Goal: Find specific page/section: Find specific page/section

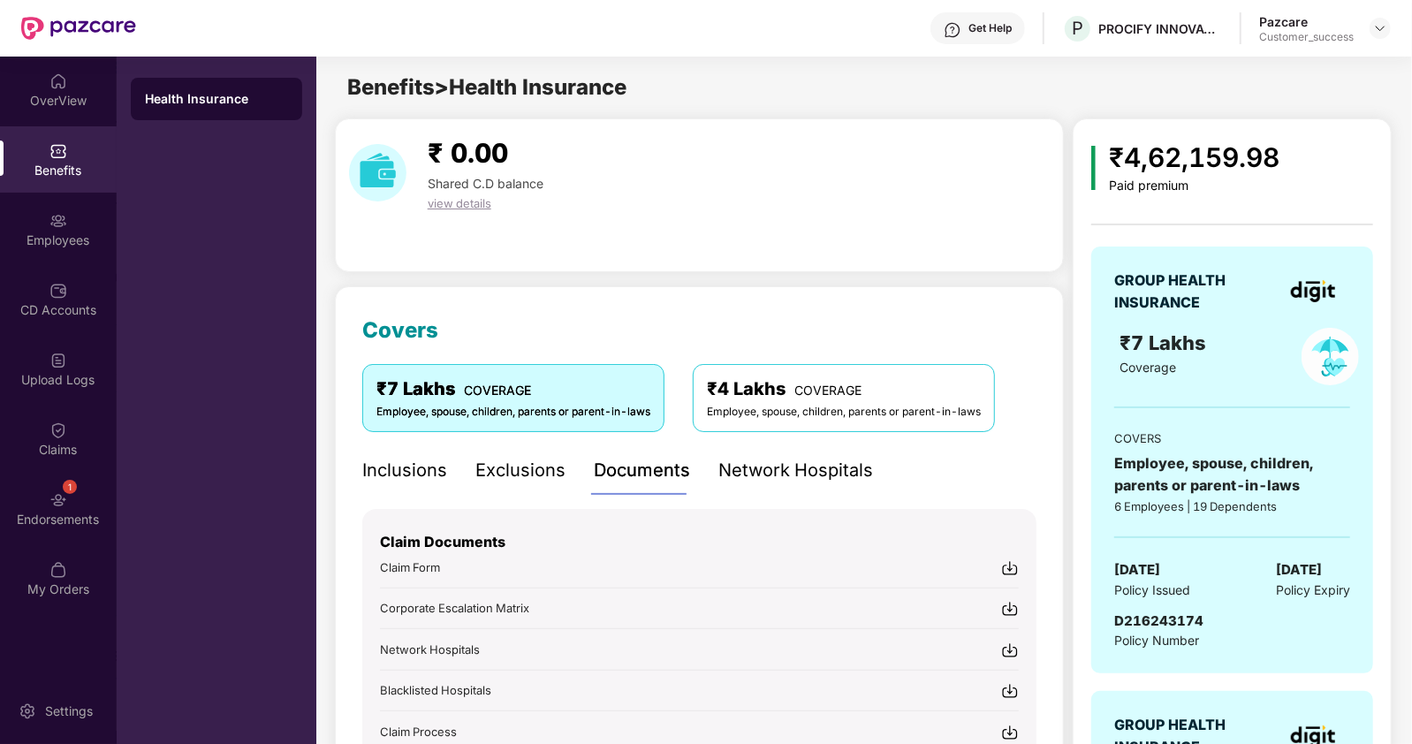
scroll to position [133, 0]
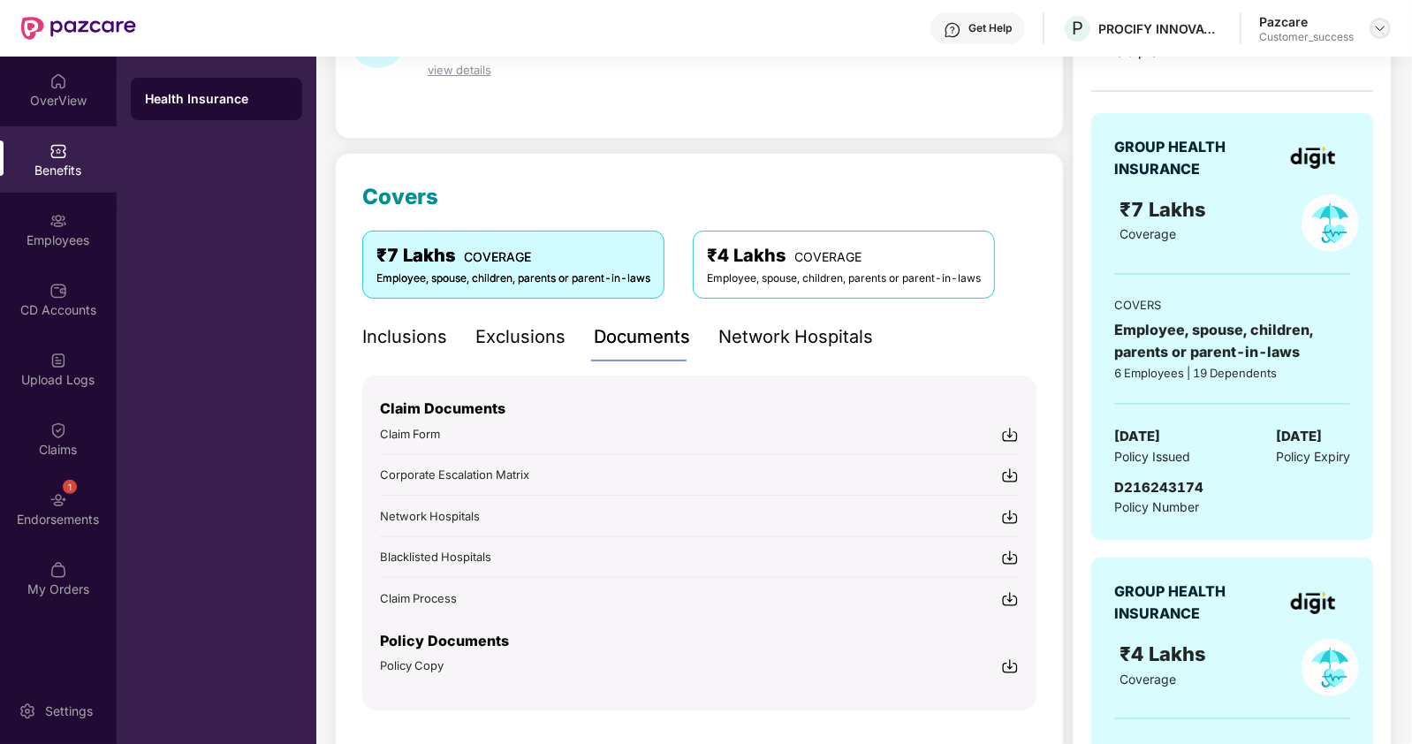
click at [1379, 27] on img at bounding box center [1380, 28] width 14 height 14
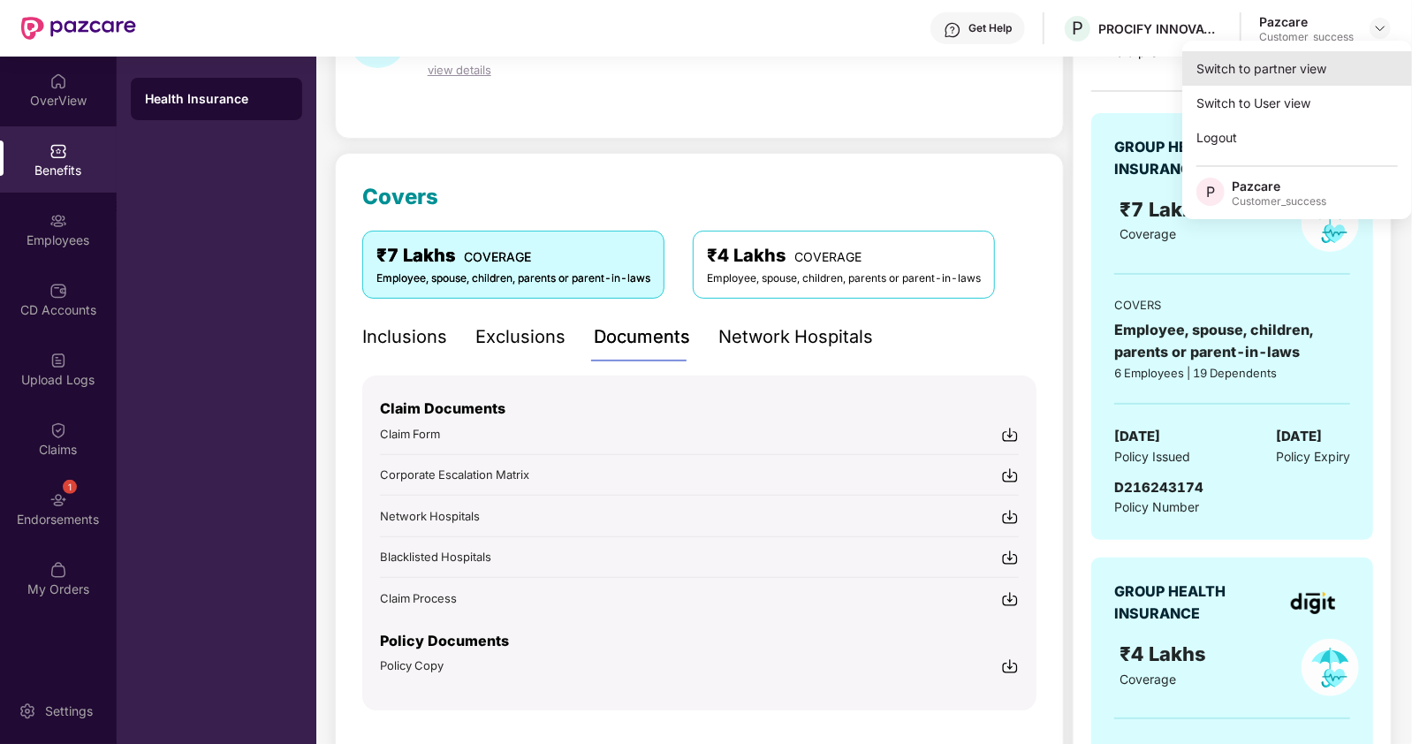
click at [1283, 73] on div "Switch to partner view" at bounding box center [1297, 68] width 230 height 34
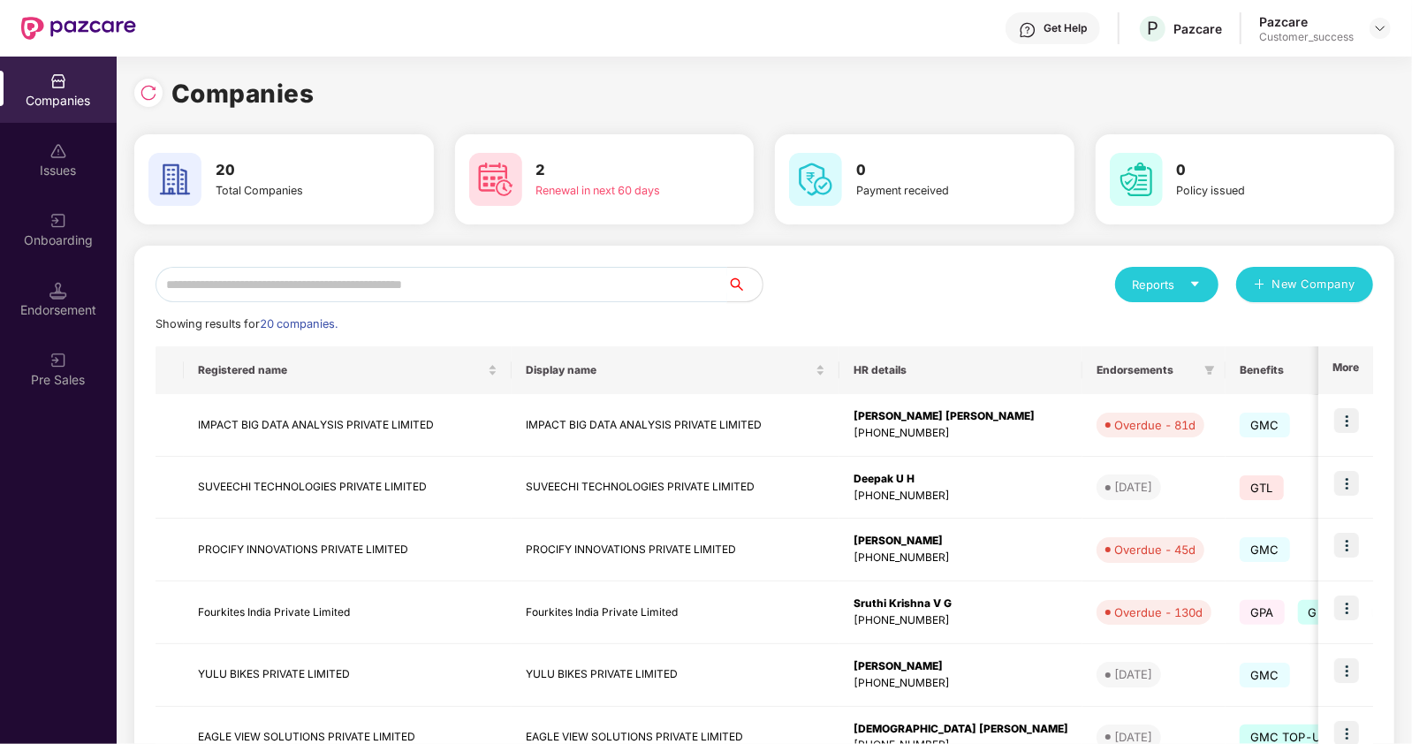
click at [275, 287] on input "text" at bounding box center [441, 284] width 572 height 35
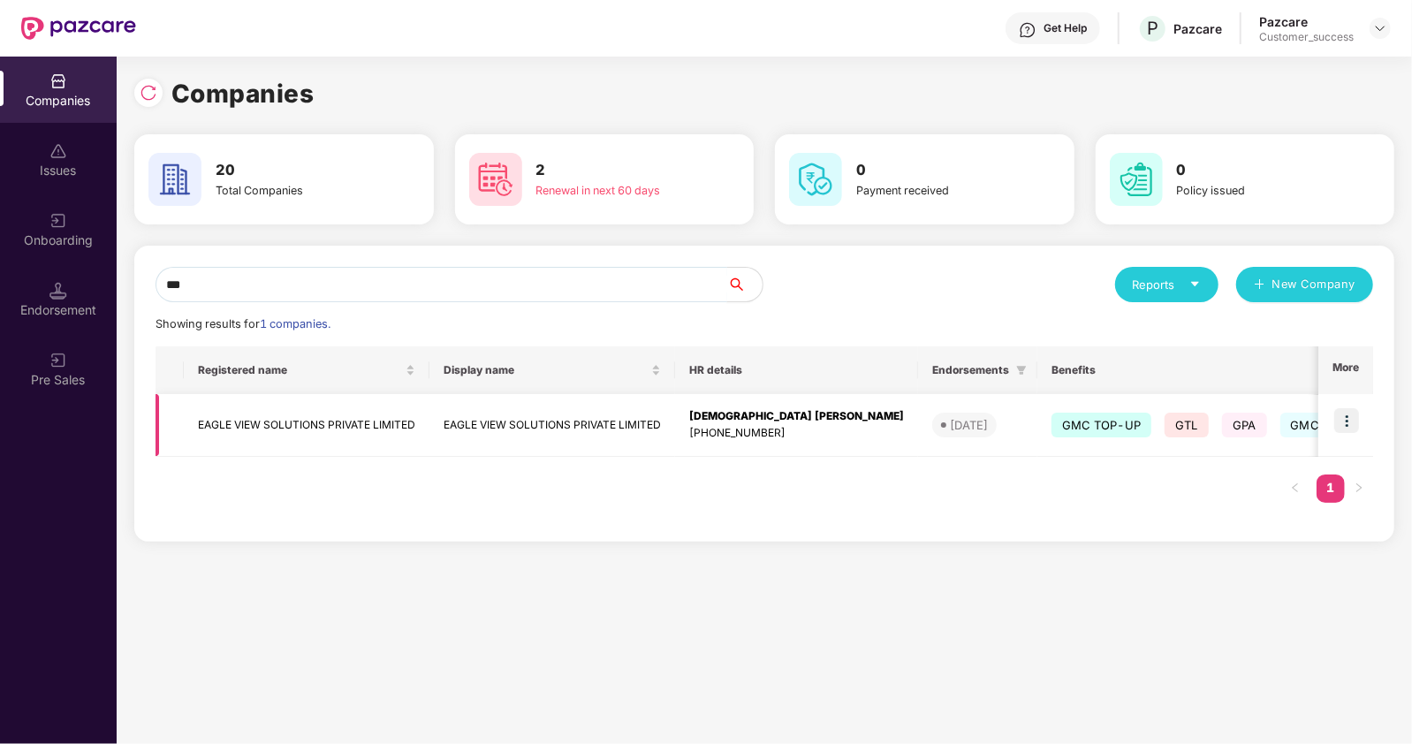
type input "***"
click at [1347, 409] on img at bounding box center [1346, 420] width 25 height 25
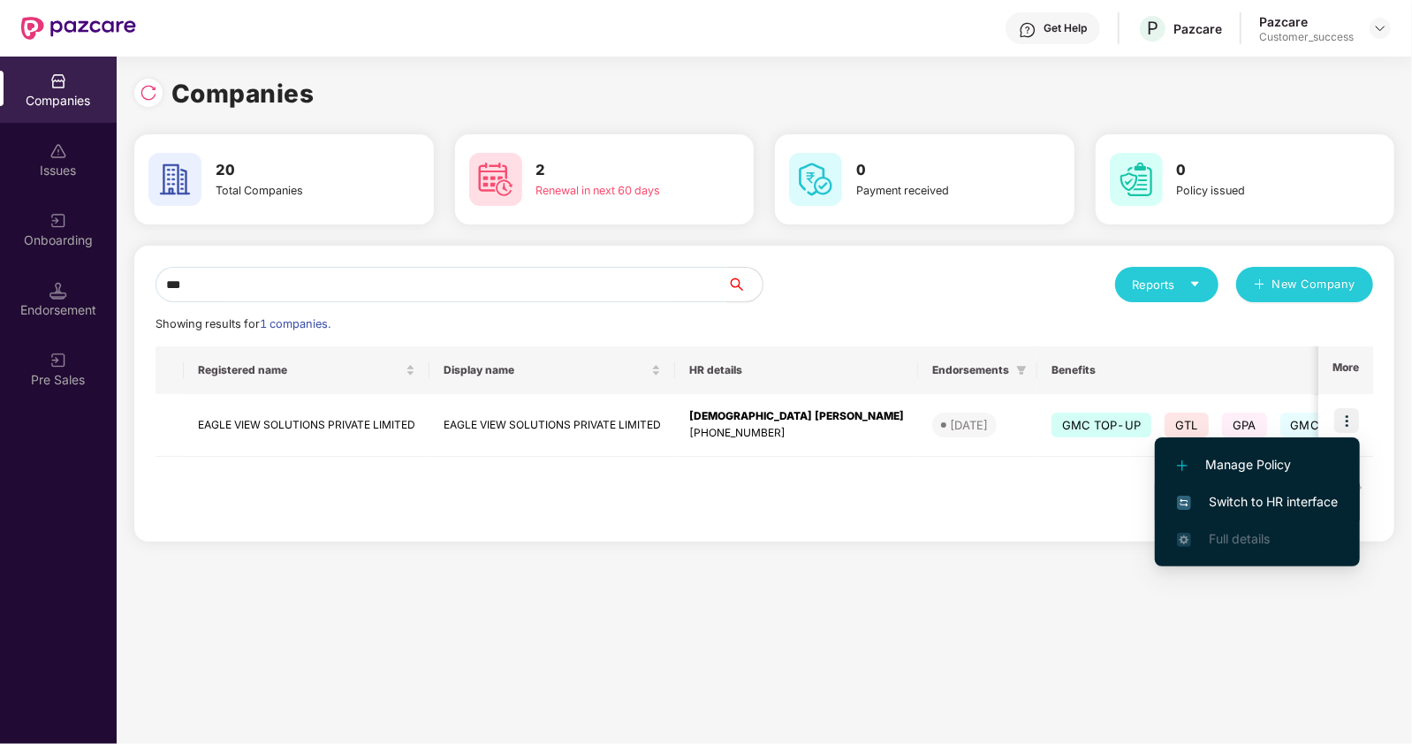
click at [1237, 504] on span "Switch to HR interface" at bounding box center [1257, 501] width 161 height 19
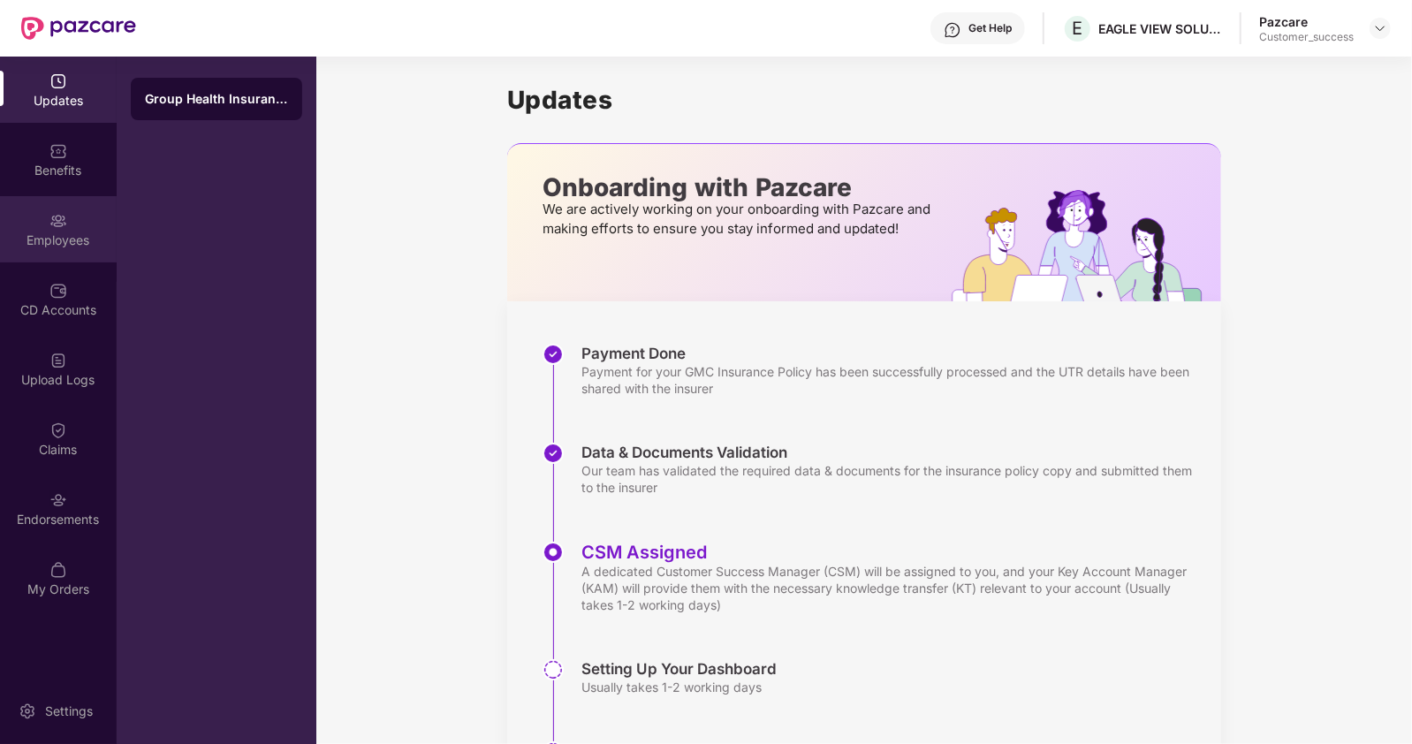
click at [50, 237] on div "Employees" at bounding box center [58, 240] width 117 height 18
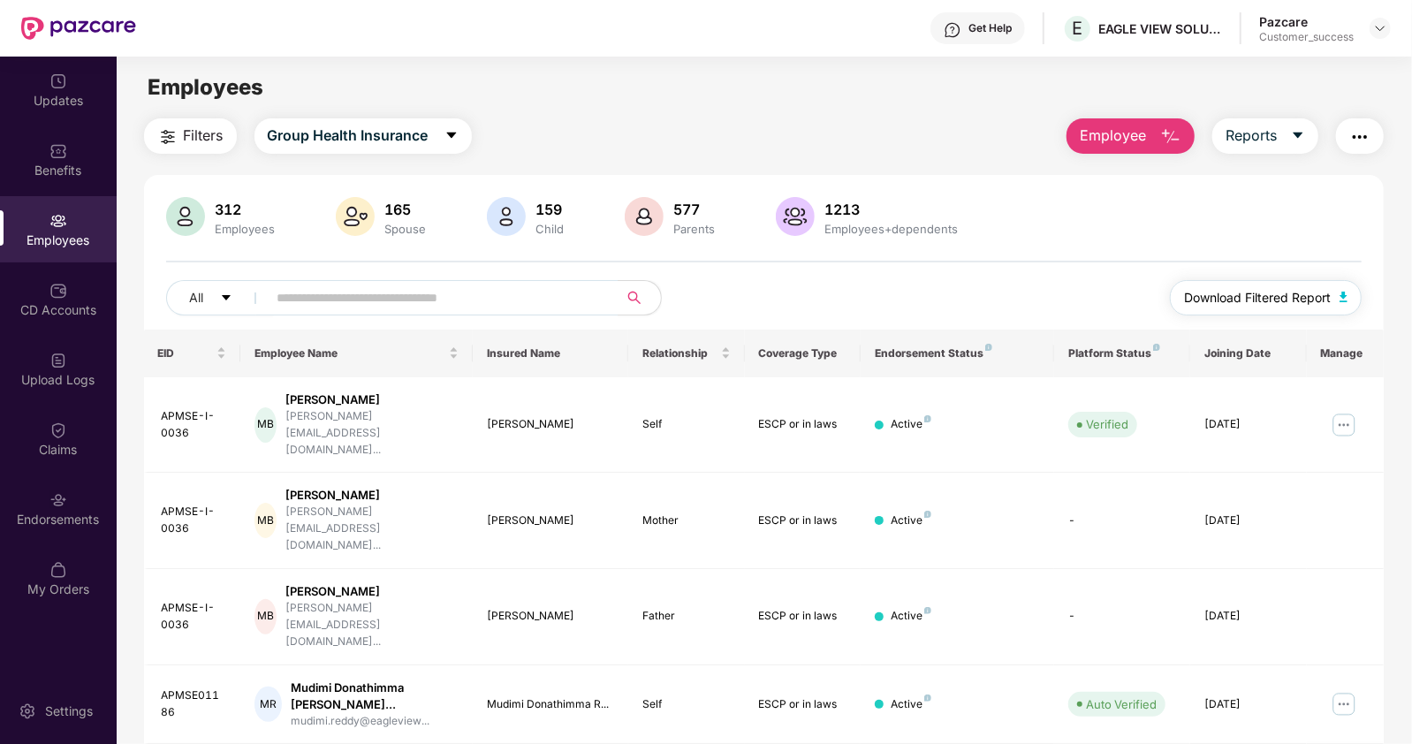
click at [1218, 300] on span "Download Filtered Report" at bounding box center [1257, 297] width 147 height 19
